Goal: Use online tool/utility: Use online tool/utility

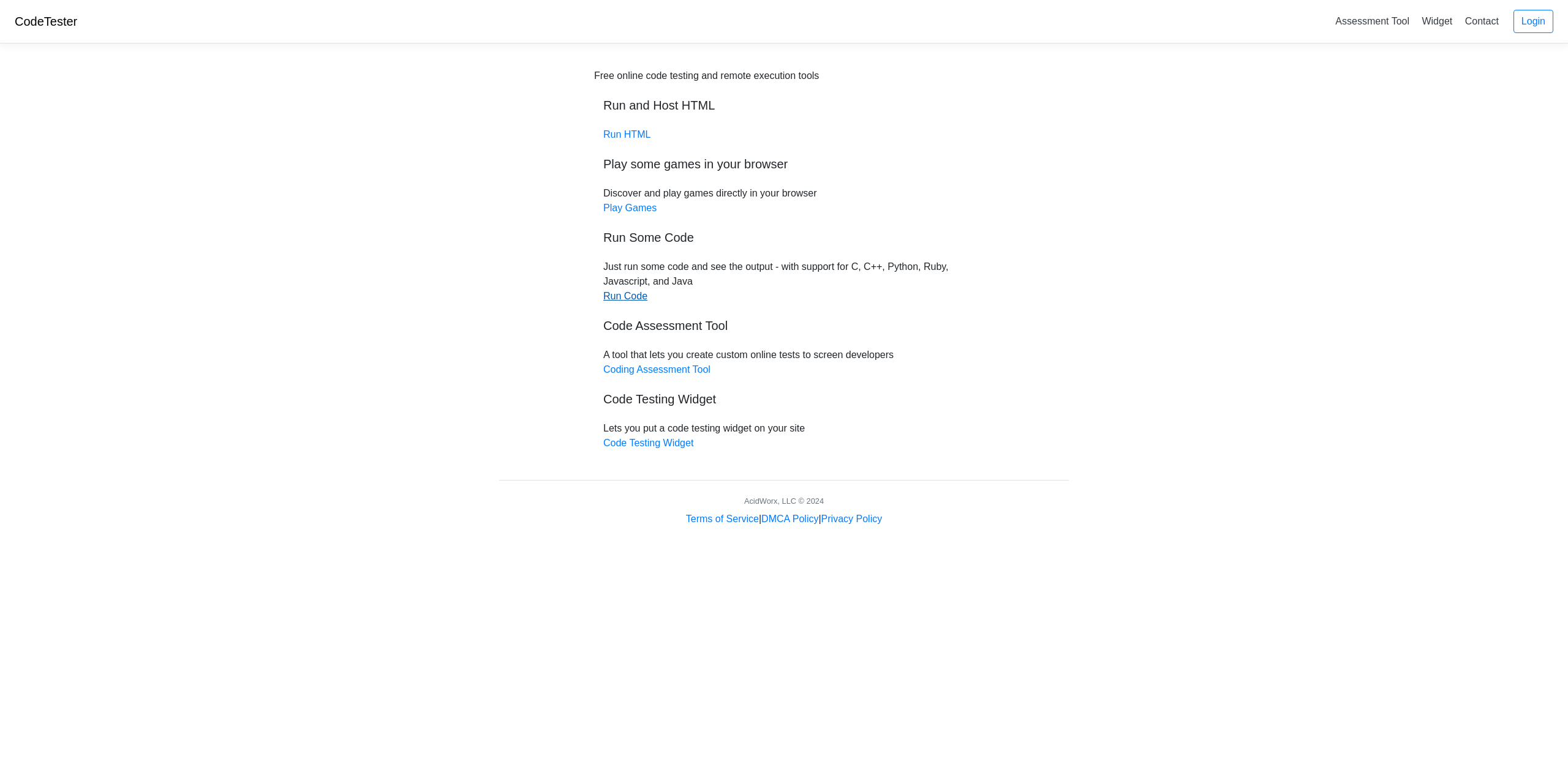
click at [631, 294] on link "Run Code" at bounding box center [625, 296] width 44 height 11
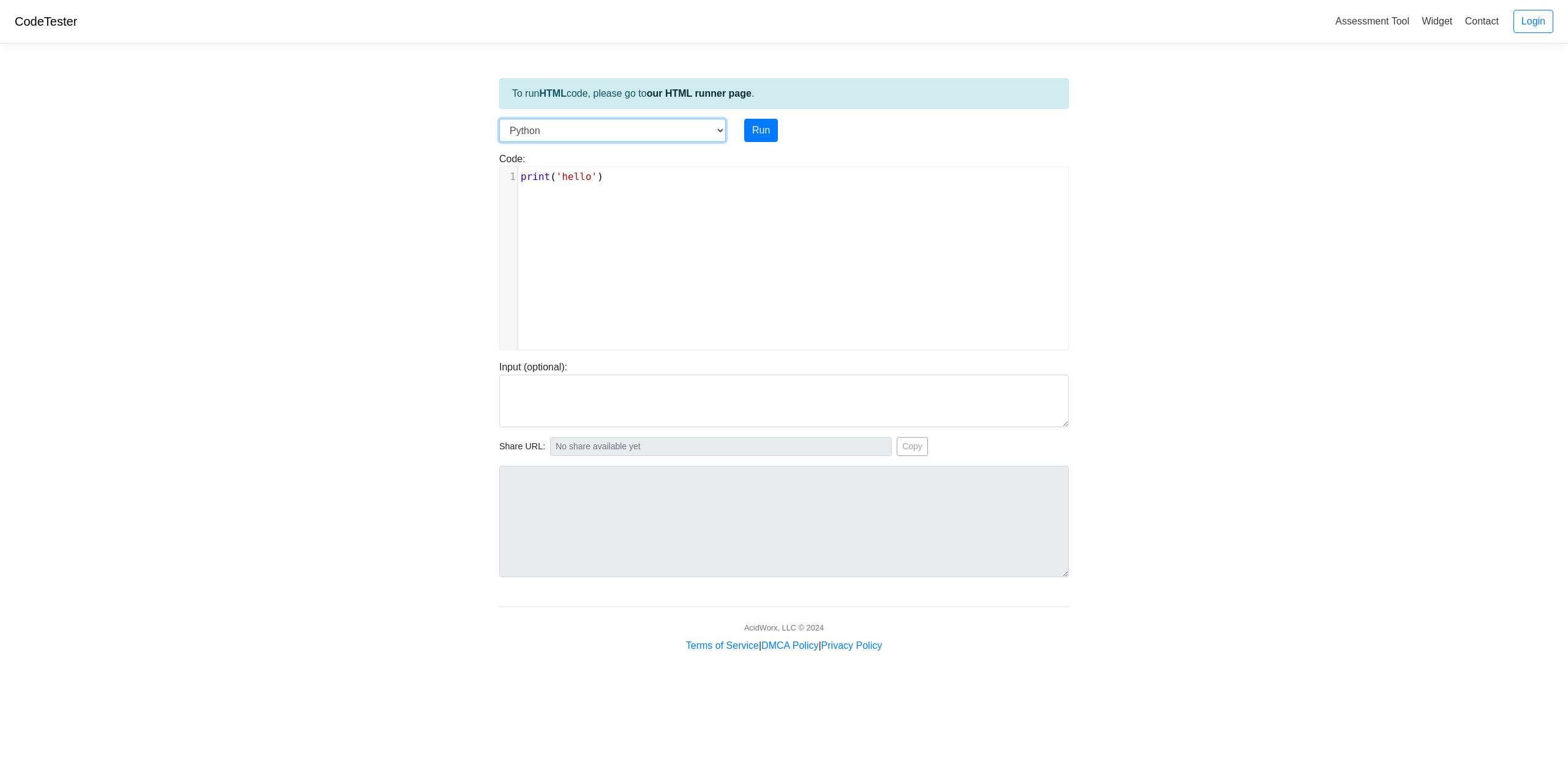
click at [554, 133] on select "C C++ Go Java Javascript Python Ruby" at bounding box center [612, 130] width 227 height 23
select select "c"
click at [499, 119] on select "C C++ Go Java Javascript Python Ruby" at bounding box center [612, 130] width 227 height 23
click at [538, 404] on textarea at bounding box center [784, 400] width 570 height 53
paste textarea "Generate a simple C code that prints "Hello and welcome to the generative AI wo…"
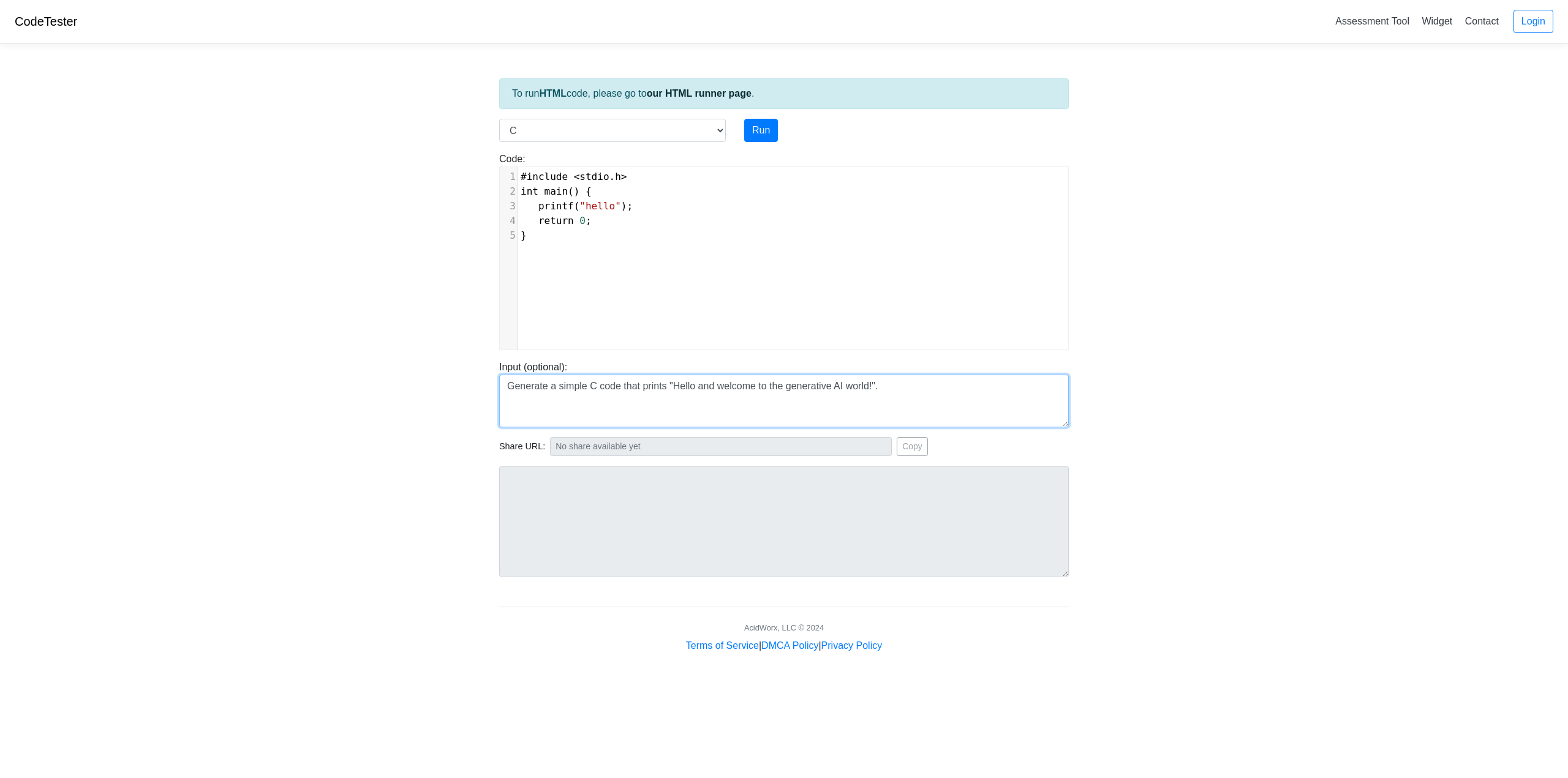
type textarea "Generate a simple C code that prints "Hello and welcome to the generative AI wo…"
click at [1320, 421] on body "CodeTester Assessment Tool Widget Contact Login To run HTML code, please go to …" at bounding box center [784, 327] width 1568 height 653
click at [553, 141] on select "C C++ Go Java Javascript Python Ruby" at bounding box center [612, 130] width 227 height 23
drag, startPoint x: 553, startPoint y: 141, endPoint x: 566, endPoint y: 129, distance: 17.7
click at [553, 141] on select "C C++ Go Java Javascript Python Ruby" at bounding box center [612, 130] width 227 height 23
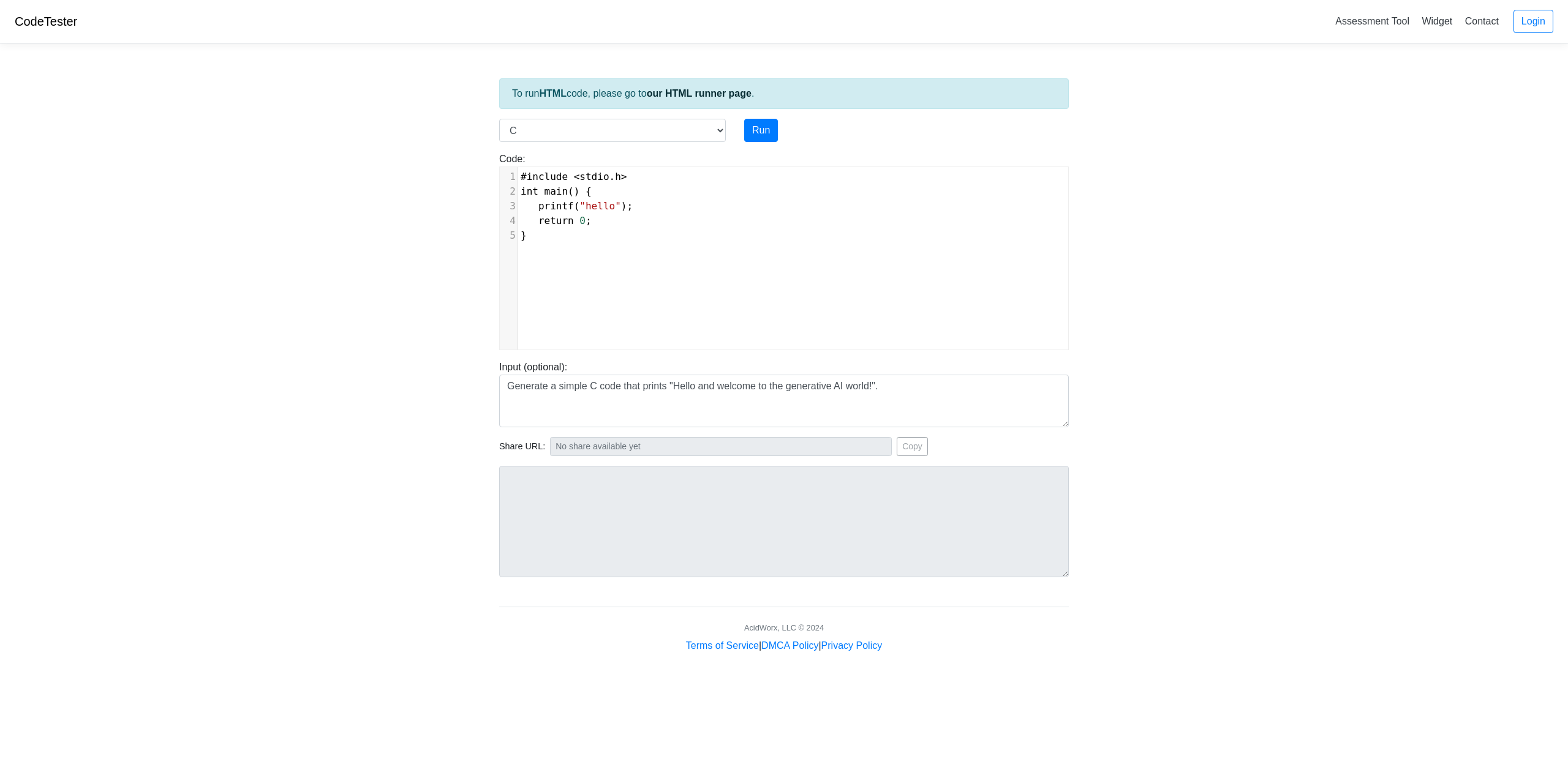
click at [1311, 281] on body "CodeTester Assessment Tool Widget Contact Login To run HTML code, please go to …" at bounding box center [784, 327] width 1568 height 653
click at [710, 402] on textarea "Generate a simple C code that prints "Hello and welcome to the generative AI wo…" at bounding box center [784, 400] width 570 height 53
click at [730, 463] on div at bounding box center [784, 517] width 588 height 121
click at [761, 132] on button "Run" at bounding box center [761, 130] width 34 height 23
type input "[URL][DOMAIN_NAME]"
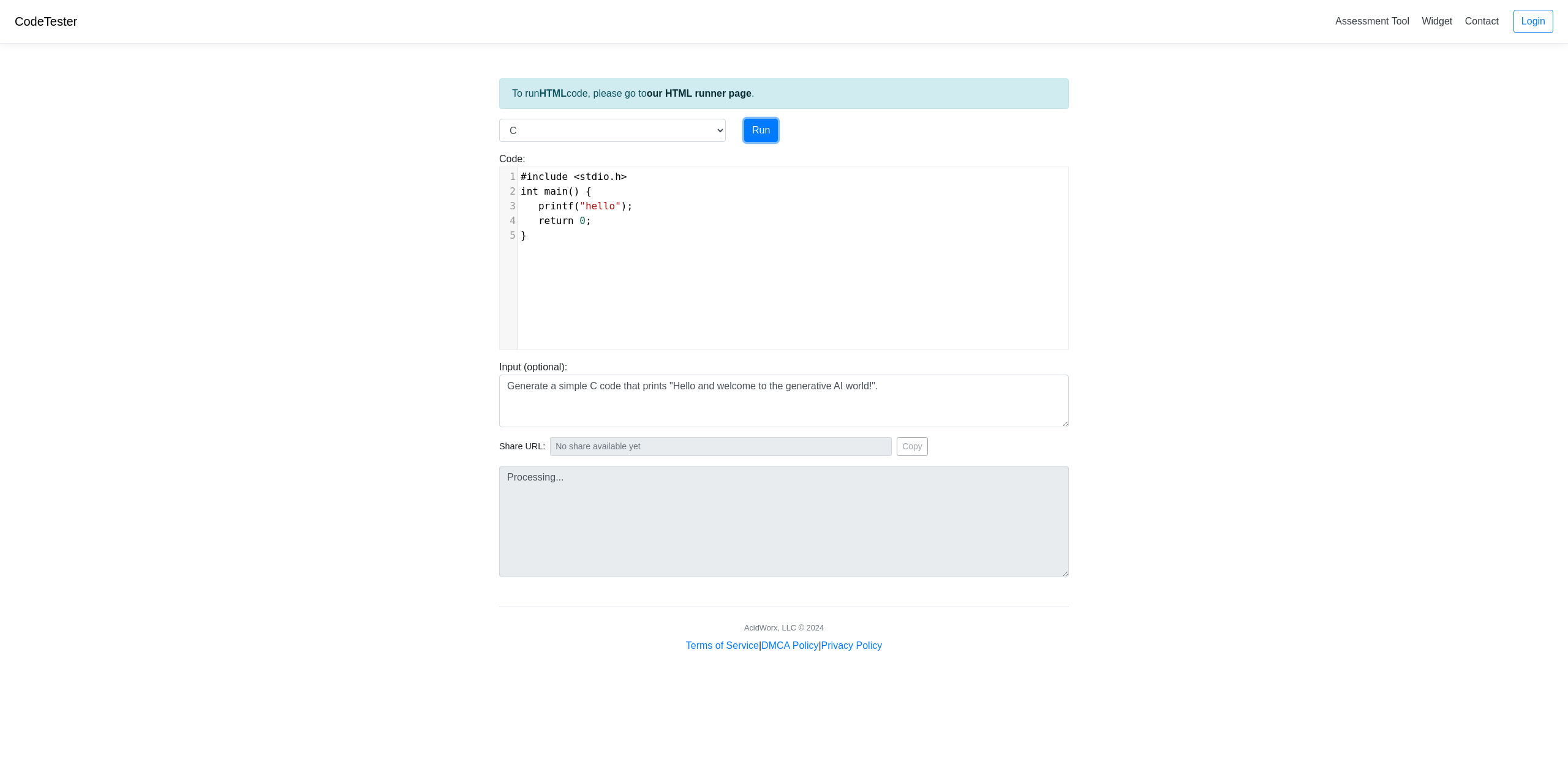
type textarea "Stdout: hello"
click at [738, 140] on div "Run" at bounding box center [808, 130] width 147 height 23
click at [1026, 253] on div "xxxxxxxxxx 1 #include < stdio . h > 2 int main () { 3 printf ( "hello" ); 4 ret…" at bounding box center [793, 268] width 587 height 201
click at [608, 209] on span ""hello"" at bounding box center [600, 206] width 41 height 11
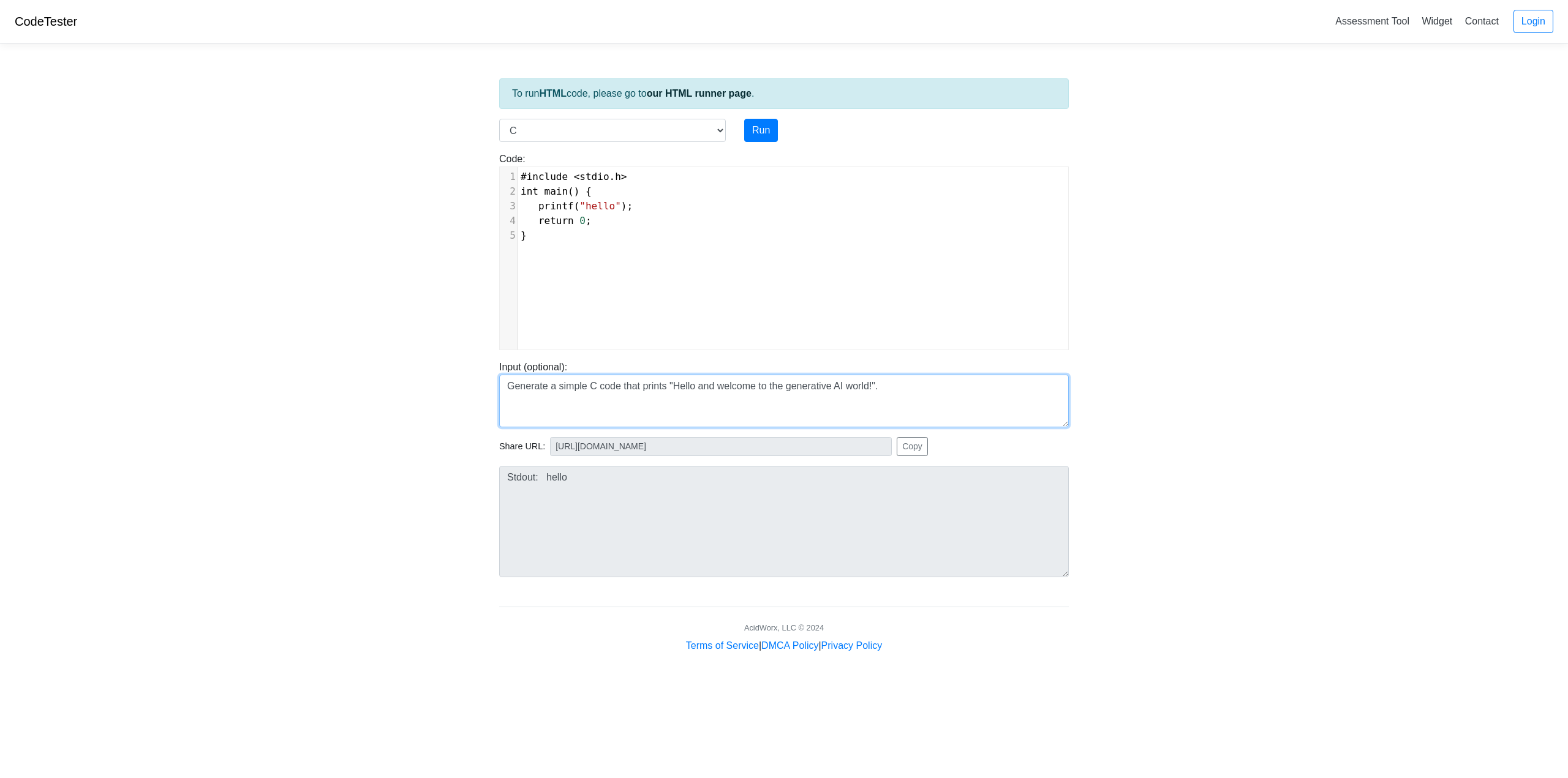
drag, startPoint x: 672, startPoint y: 386, endPoint x: 870, endPoint y: 391, distance: 198.1
click at [870, 391] on textarea "Generate a simple C code that prints "Hello and welcome to the generative AI wo…" at bounding box center [784, 400] width 570 height 53
click at [871, 393] on textarea "Generate a simple C code that prints "Hello and welcome to the generative AI wo…" at bounding box center [784, 400] width 570 height 53
click at [607, 206] on span ""hello"" at bounding box center [600, 206] width 41 height 11
click at [762, 129] on button "Run" at bounding box center [761, 130] width 34 height 23
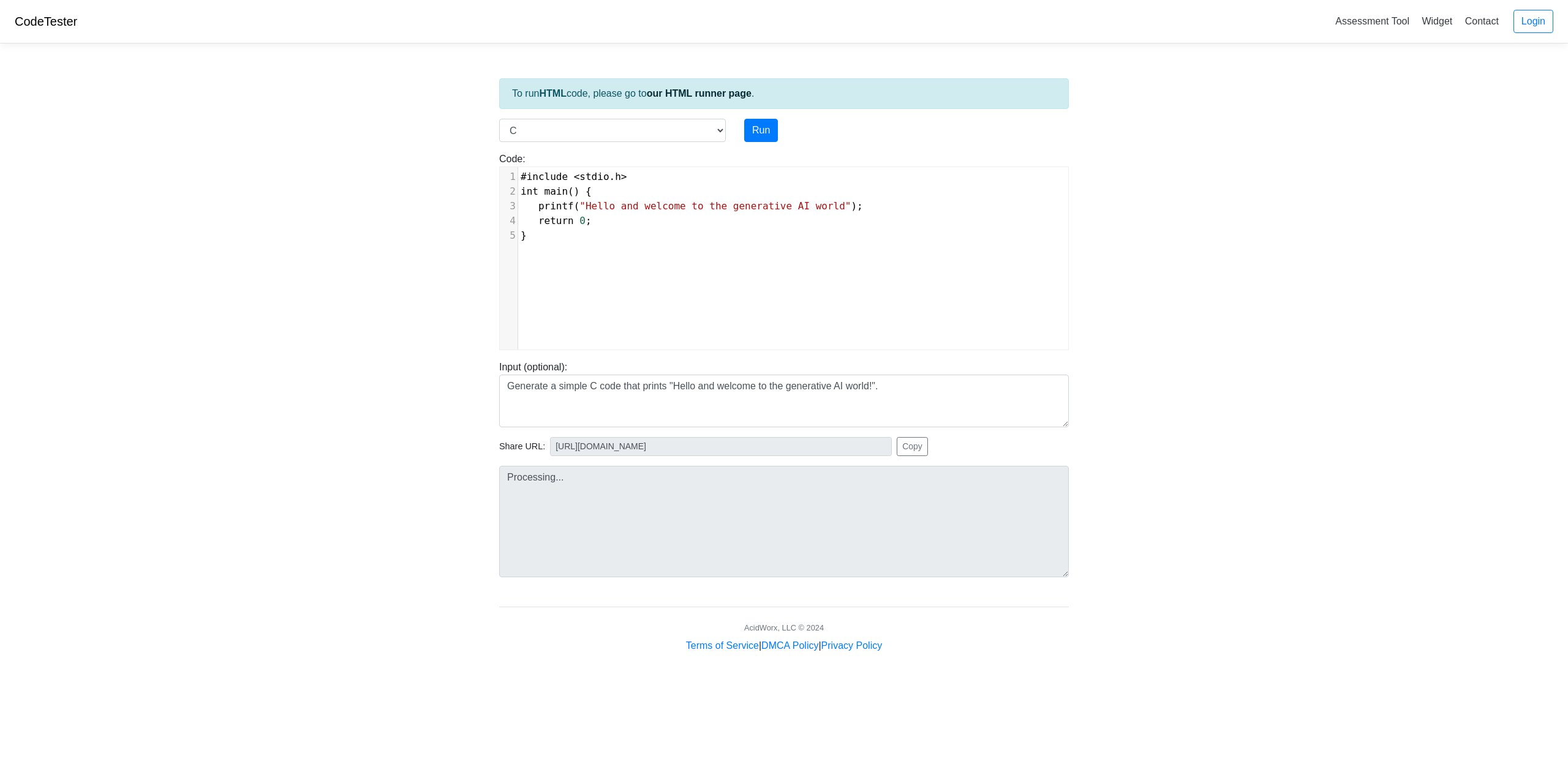
type input "[URL][DOMAIN_NAME]"
type textarea "Stdout: Hello and welcome to the generative AI world"
drag, startPoint x: 711, startPoint y: 394, endPoint x: 261, endPoint y: 394, distance: 450.0
click at [261, 394] on body "CodeTester Assessment Tool Widget Contact Login To run HTML code, please go to …" at bounding box center [784, 327] width 1568 height 653
